Goal: Transaction & Acquisition: Obtain resource

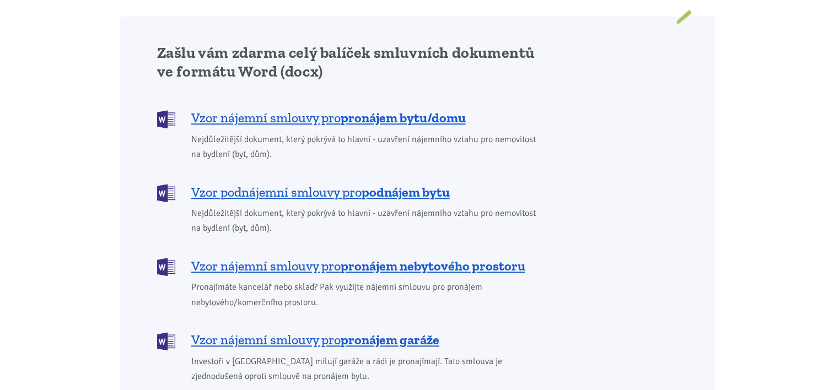
scroll to position [937, 0]
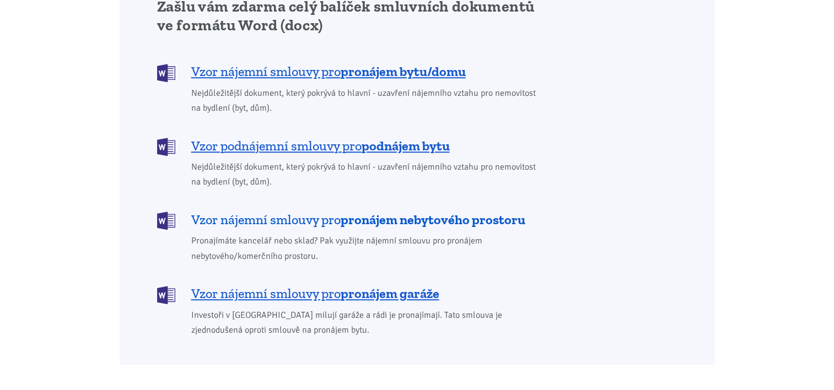
click at [342, 211] on span "Vzor nájemní smlouvy pro pronájem nebytového prostoru" at bounding box center [358, 220] width 334 height 18
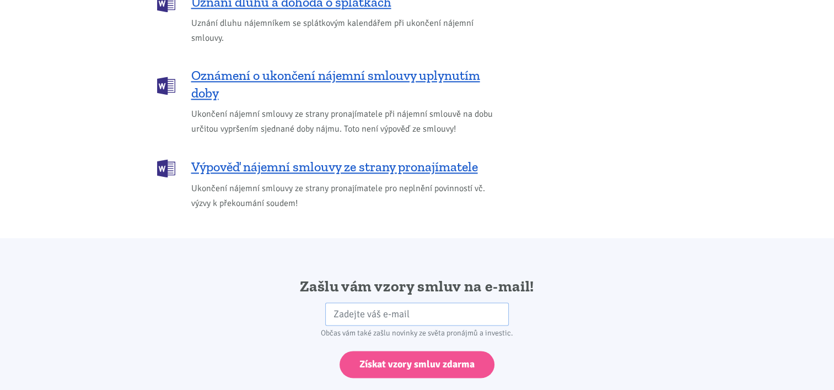
scroll to position [1603, 0]
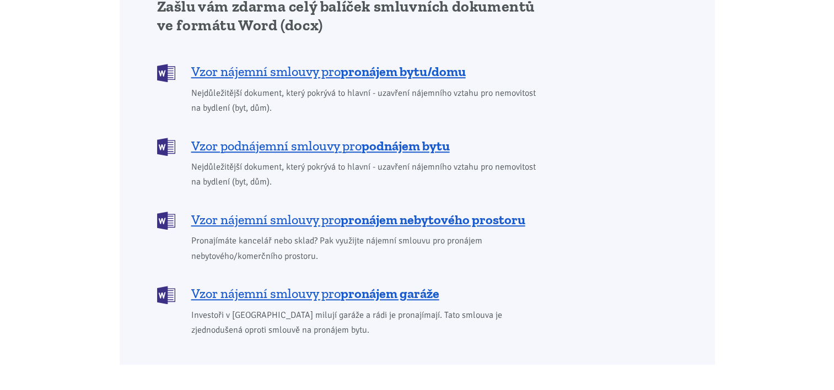
scroll to position [937, 0]
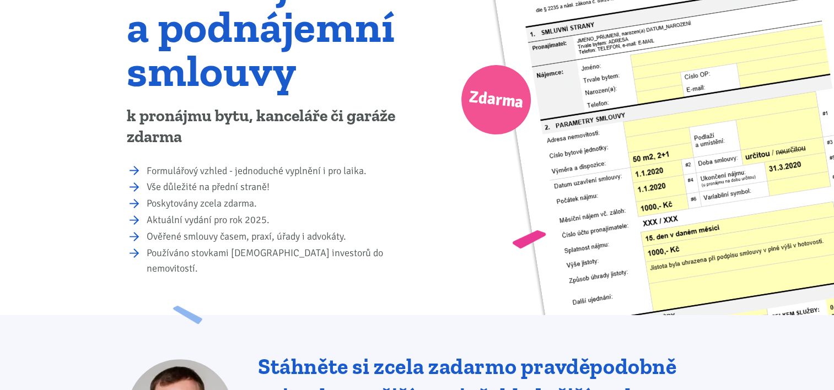
scroll to position [110, 0]
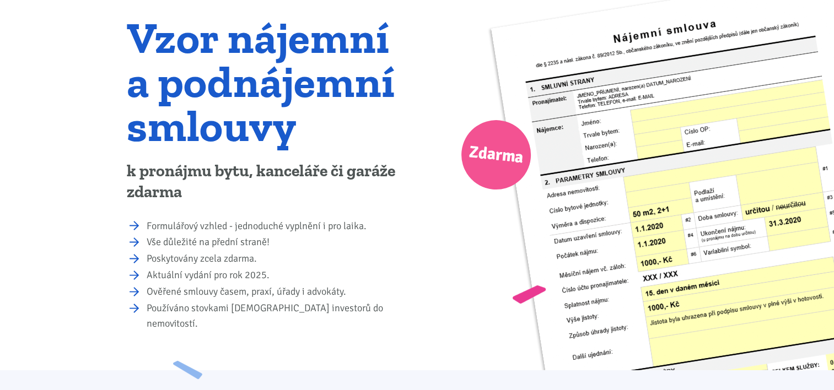
click at [489, 157] on span "Zdarma" at bounding box center [496, 155] width 57 height 35
click at [642, 34] on img at bounding box center [701, 253] width 421 height 556
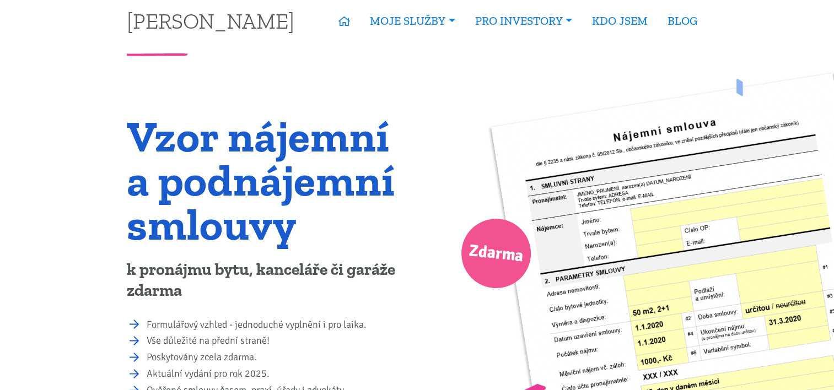
scroll to position [0, 0]
